Goal: Task Accomplishment & Management: Manage account settings

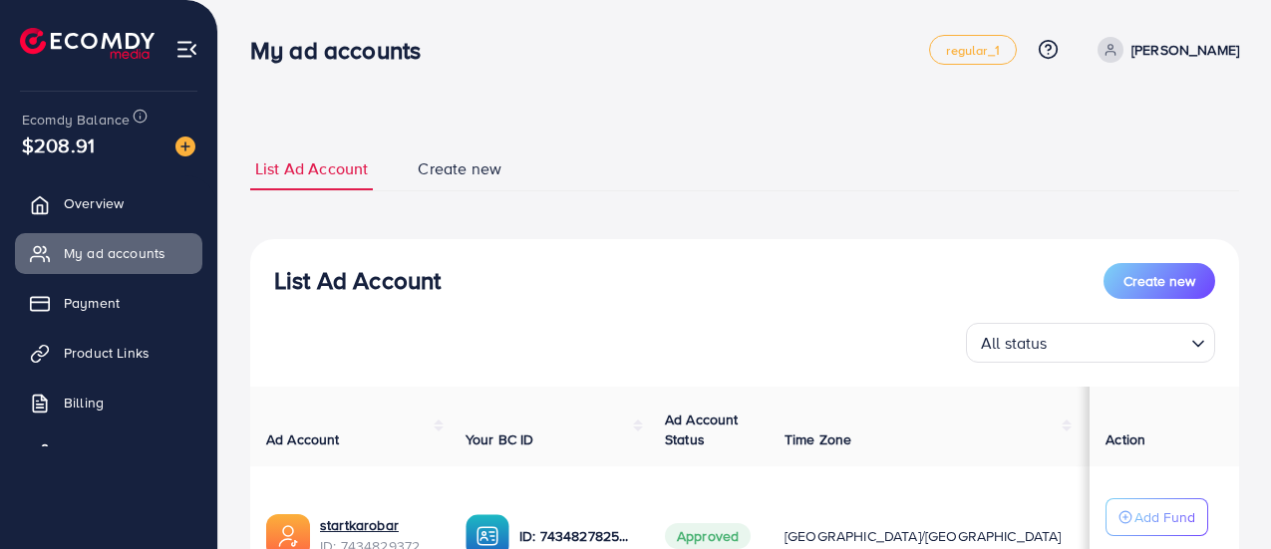
scroll to position [199, 0]
click at [630, 104] on div "List Ad Account Create new List Ad Account Create new All status Loading... Ad …" at bounding box center [744, 375] width 1052 height 750
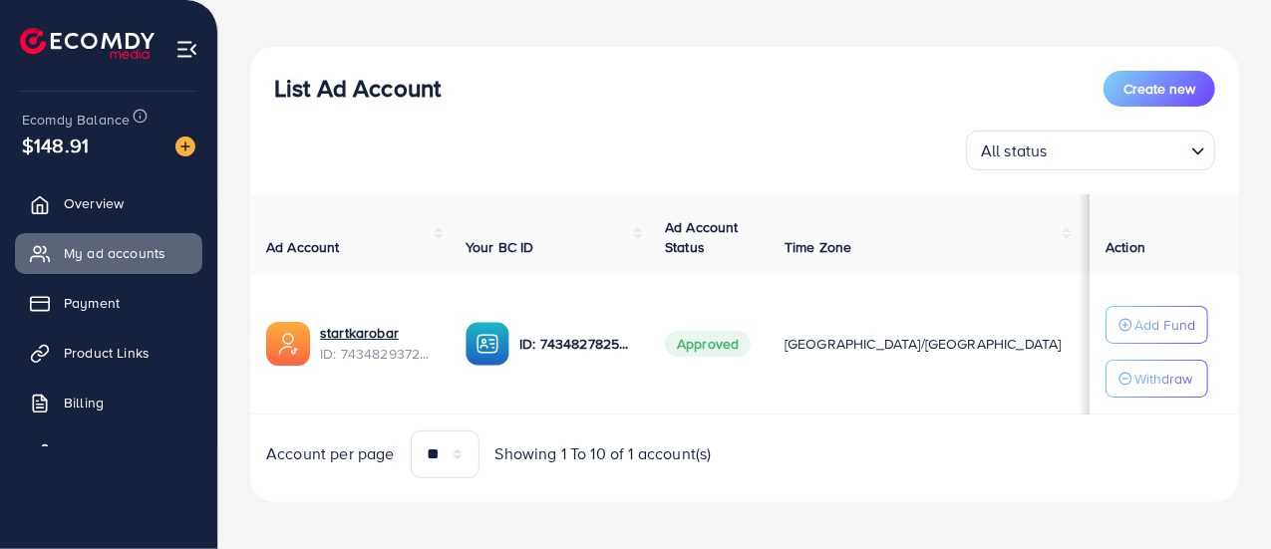
scroll to position [203, 0]
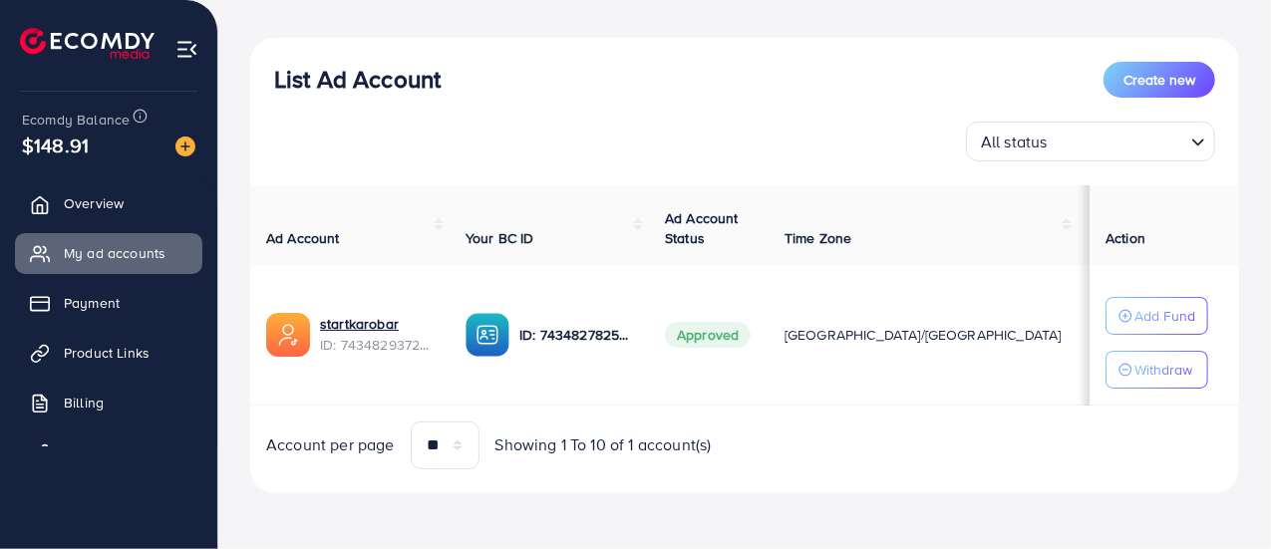
drag, startPoint x: 990, startPoint y: 326, endPoint x: 959, endPoint y: 330, distance: 32.1
click at [1146, 330] on td "$60" at bounding box center [1188, 335] width 85 height 141
click at [787, 67] on div "List Ad Account Create new" at bounding box center [744, 80] width 941 height 36
click at [680, 99] on div "List Ad Account Create new All status Loading..." at bounding box center [744, 112] width 989 height 100
